Goal: Task Accomplishment & Management: Complete application form

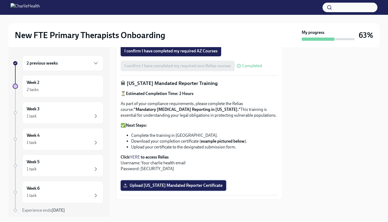
click at [184, 185] on span "Upload [US_STATE] Mandated Reporter Certificate" at bounding box center [173, 185] width 98 height 5
click at [0, 0] on input "Upload [US_STATE] Mandated Reporter Certificate" at bounding box center [0, 0] width 0 height 0
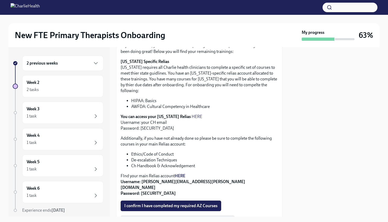
scroll to position [115, 0]
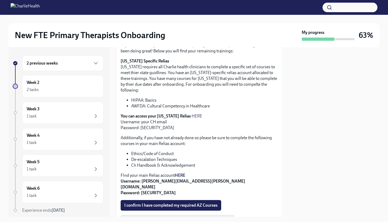
click at [182, 173] on strong "HERE" at bounding box center [180, 175] width 11 height 5
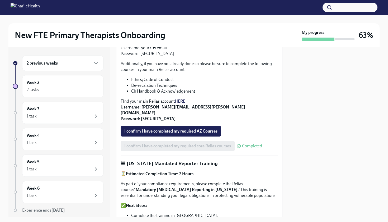
scroll to position [177, 0]
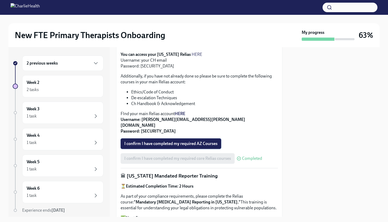
click at [171, 138] on button "I confirm I have completed my required AZ Courses" at bounding box center [171, 143] width 101 height 11
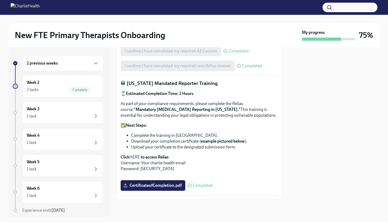
scroll to position [0, 0]
click at [87, 93] on div "Week 2 2 tasks Complete" at bounding box center [62, 86] width 81 height 22
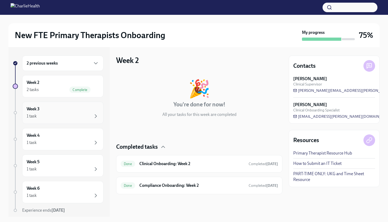
click at [67, 119] on div "Week 3 1 task" at bounding box center [62, 112] width 81 height 22
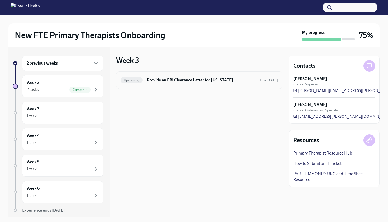
click at [162, 84] on div "Upcoming Provide an FBI Clearance Letter for [US_STATE] Due [DATE]" at bounding box center [199, 80] width 157 height 8
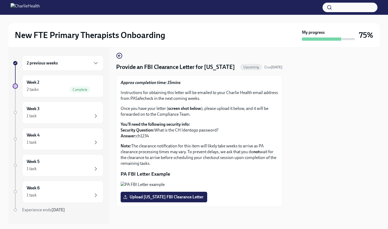
scroll to position [57, 0]
click at [50, 124] on div "2 previous weeks Week 2 2 tasks Complete Week 3 1 task Week 4 1 task Week 5 1 t…" at bounding box center [58, 144] width 91 height 179
click at [50, 119] on div "1 task" at bounding box center [63, 116] width 72 height 6
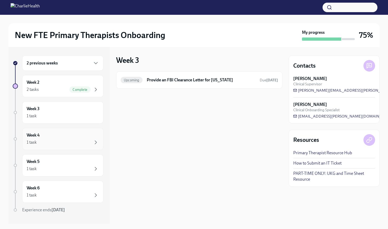
click at [52, 135] on div "Week 4 1 task" at bounding box center [63, 138] width 72 height 13
click at [52, 164] on div "Week 5 1 task" at bounding box center [63, 165] width 72 height 13
click at [52, 185] on div "Week 6 1 task" at bounding box center [63, 191] width 72 height 13
click at [54, 194] on div "1 task" at bounding box center [63, 195] width 72 height 6
click at [58, 178] on div "2 previous weeks Week 2 2 tasks Complete Week 3 1 task Week 4 1 task Week 5 1 t…" at bounding box center [58, 144] width 91 height 179
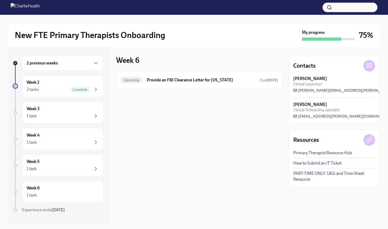
click at [61, 152] on div "2 previous weeks Week 2 2 tasks Complete Week 3 1 task Week 4 1 task Week 5 1 t…" at bounding box center [58, 144] width 91 height 179
click at [62, 165] on div "Week 5 1 task" at bounding box center [63, 165] width 72 height 13
click at [66, 145] on div "1 task" at bounding box center [63, 142] width 72 height 6
click at [66, 86] on div "2 tasks Complete" at bounding box center [63, 89] width 72 height 6
